Goal: Use online tool/utility: Utilize a website feature to perform a specific function

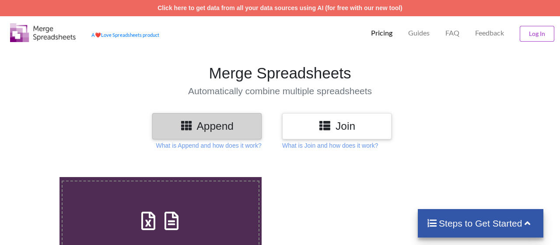
scroll to position [45, 0]
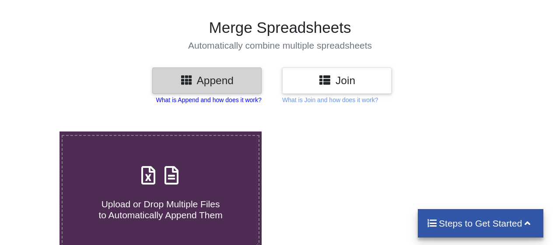
click at [241, 101] on p "What is Append and how does it work?" at bounding box center [208, 99] width 105 height 9
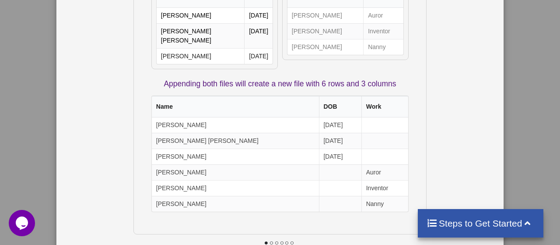
scroll to position [0, 0]
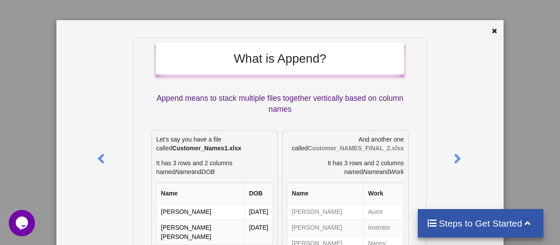
click at [497, 21] on div "What is Append? Append means to stack multiple files together vertically based …" at bounding box center [279, 245] width 447 height 450
click at [498, 29] on icon at bounding box center [494, 30] width 7 height 6
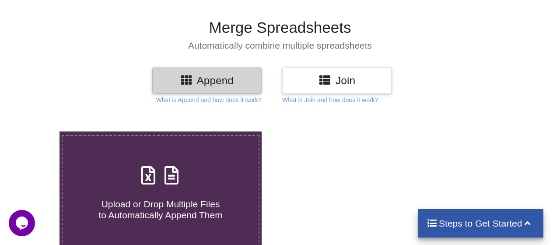
click at [362, 72] on div "Join" at bounding box center [336, 80] width 109 height 26
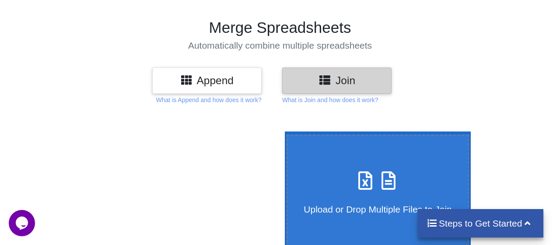
click at [204, 85] on h3 "Append" at bounding box center [207, 80] width 96 height 13
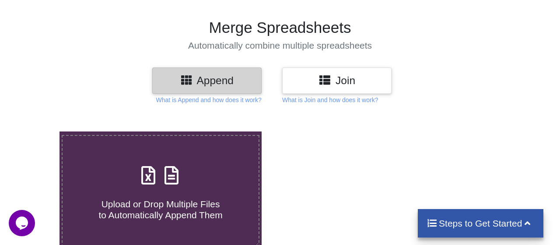
click at [151, 163] on icon at bounding box center [148, 170] width 22 height 18
click at [37, 131] on input "Upload or Drop Multiple Files to Automatically Append Them" at bounding box center [37, 131] width 0 height 0
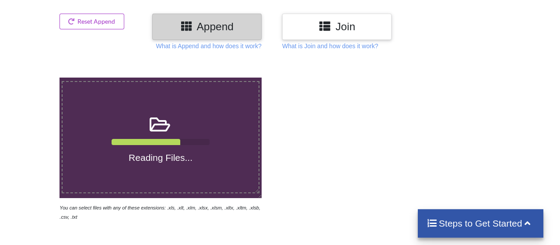
scroll to position [91, 0]
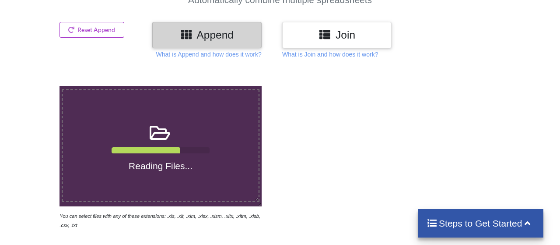
click at [215, 159] on label "Reading Files..." at bounding box center [161, 145] width 198 height 112
click at [37, 86] on input "Reading Files..." at bounding box center [37, 86] width 0 height 0
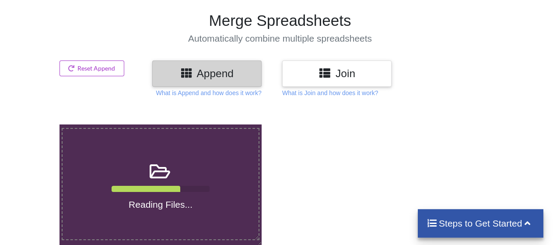
scroll to position [99, 0]
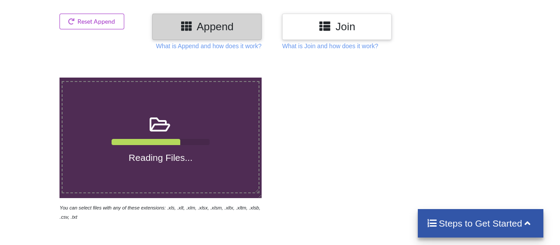
click at [181, 152] on h4 "Reading Files..." at bounding box center [161, 157] width 196 height 11
click at [37, 77] on input "Reading Files..." at bounding box center [37, 77] width 0 height 0
type input "C:\fakepath\Материалы 04 ЛС 2-01-00-02 АС.xlsx"
